Goal: Register for event/course

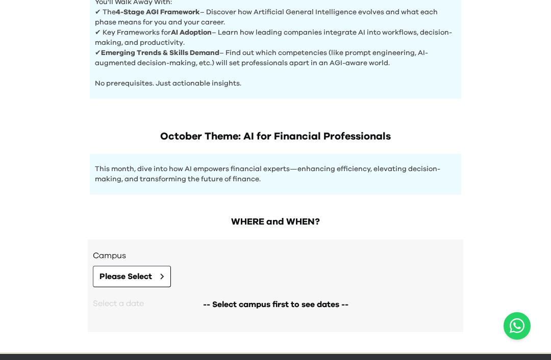
scroll to position [451, 0]
click at [119, 284] on button "Please Select" at bounding box center [132, 277] width 78 height 21
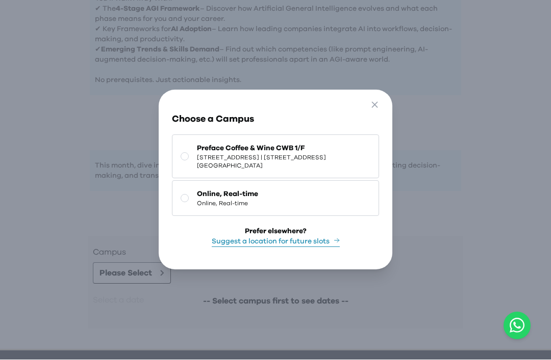
click at [338, 170] on span "[STREET_ADDRESS] | [STREET_ADDRESS][GEOGRAPHIC_DATA]" at bounding box center [283, 162] width 173 height 16
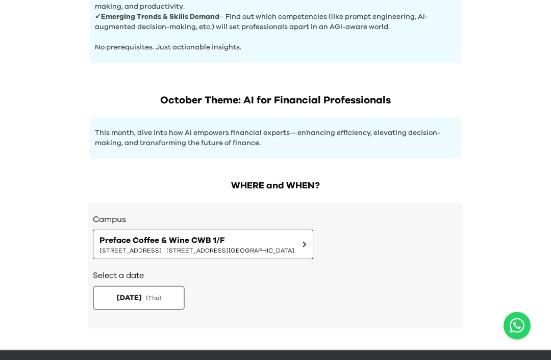
click at [120, 298] on span "[DATE]" at bounding box center [129, 299] width 25 height 10
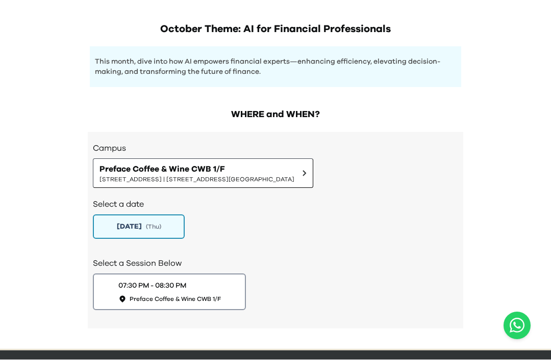
click at [118, 287] on div "07:30 PM - 08:30 PM" at bounding box center [152, 286] width 68 height 10
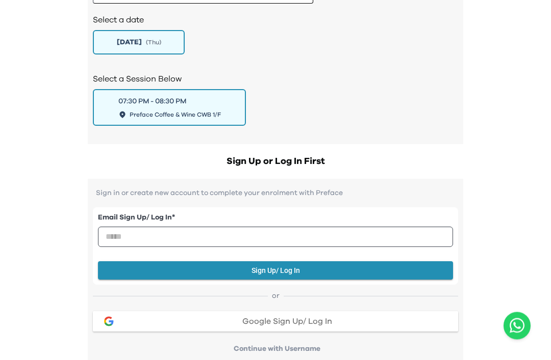
scroll to position [744, 0]
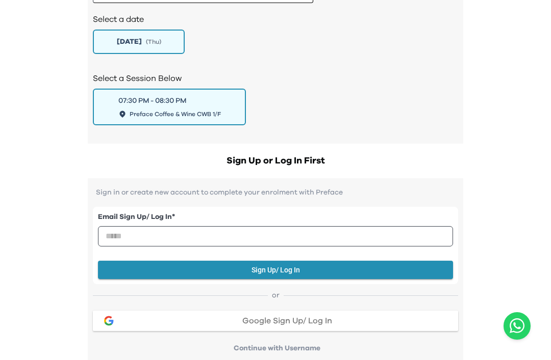
click at [403, 279] on button "Sign Up/ Log In" at bounding box center [275, 270] width 355 height 19
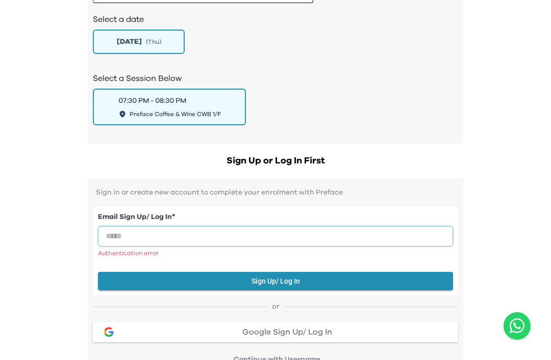
click at [339, 239] on input "email" at bounding box center [275, 236] width 355 height 20
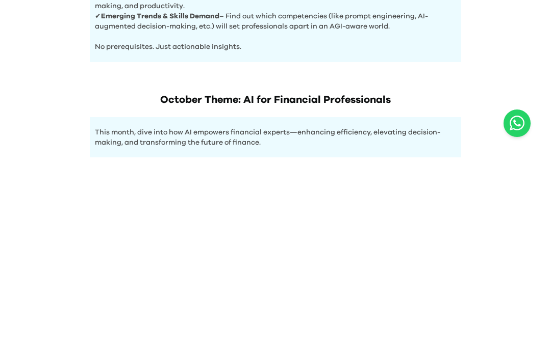
scroll to position [488, 0]
